Goal: Check status: Check status

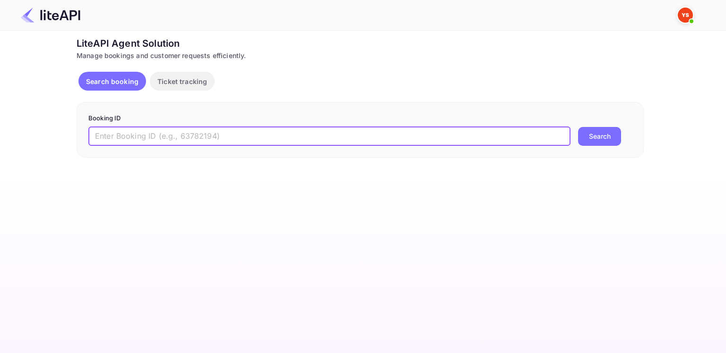
click at [186, 133] on input "text" at bounding box center [329, 136] width 482 height 19
type input "8881534"
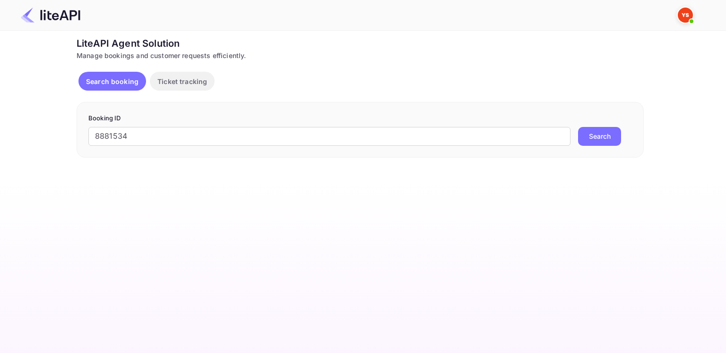
click at [577, 144] on div "8881534 ​ Search" at bounding box center [359, 136] width 543 height 19
click at [581, 140] on button "Search" at bounding box center [599, 136] width 43 height 19
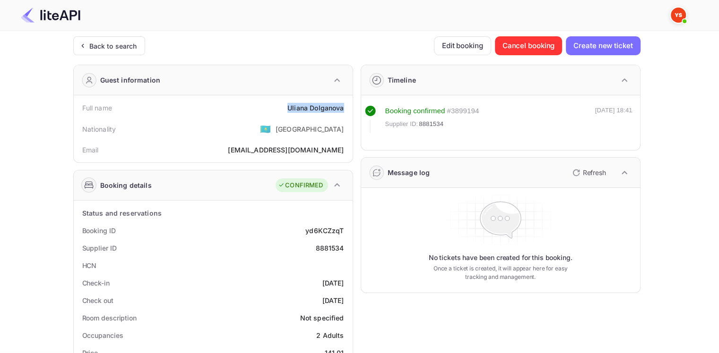
drag, startPoint x: 280, startPoint y: 110, endPoint x: 345, endPoint y: 104, distance: 66.0
click at [345, 104] on div "Full name [PERSON_NAME]" at bounding box center [212, 107] width 271 height 17
copy div "[PERSON_NAME]"
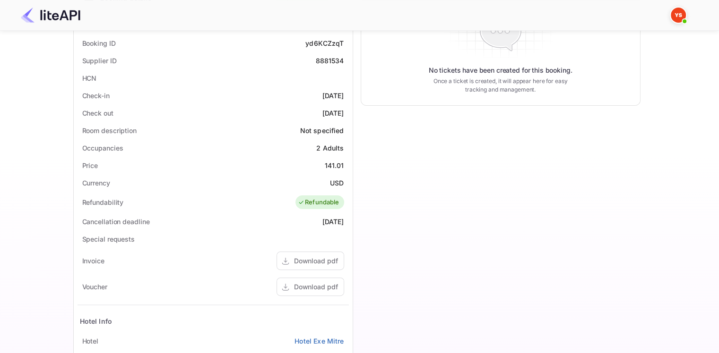
scroll to position [189, 0]
drag, startPoint x: 321, startPoint y: 161, endPoint x: 349, endPoint y: 164, distance: 28.1
click at [349, 164] on div "Status and reservations Booking ID yd6KCZzqT Supplier ID 8881534 HCN Check-in […" at bounding box center [213, 246] width 279 height 468
copy div "141.01"
